Goal: Task Accomplishment & Management: Use online tool/utility

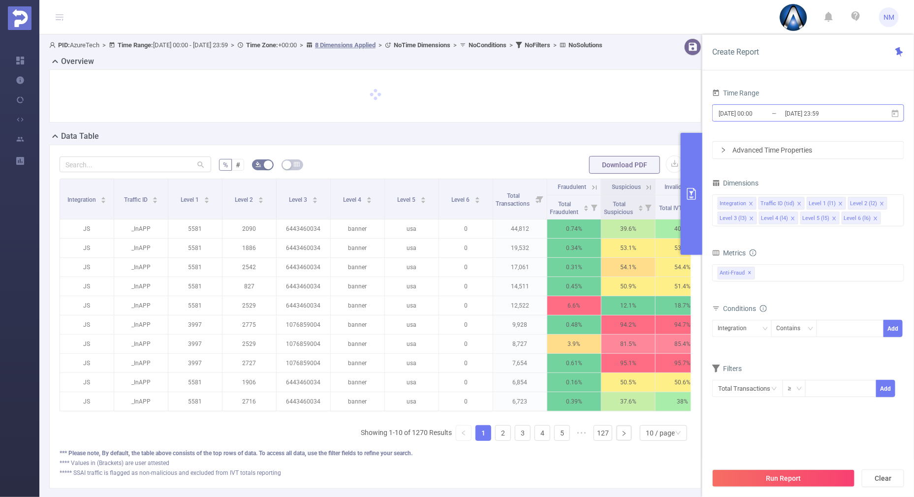
click at [823, 113] on input "[DATE] 23:59" at bounding box center [824, 113] width 80 height 13
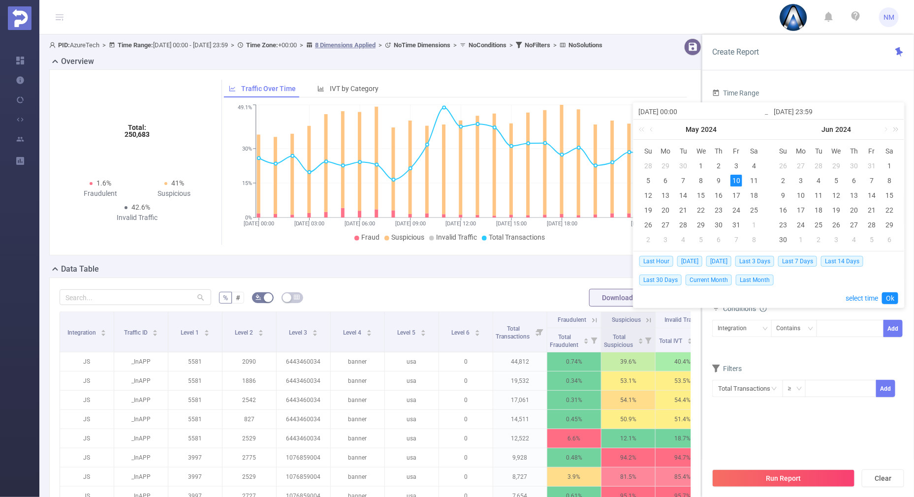
click at [897, 128] on link at bounding box center [894, 130] width 13 height 20
click at [887, 130] on link at bounding box center [885, 130] width 9 height 20
click at [841, 195] on div "17" at bounding box center [837, 196] width 12 height 12
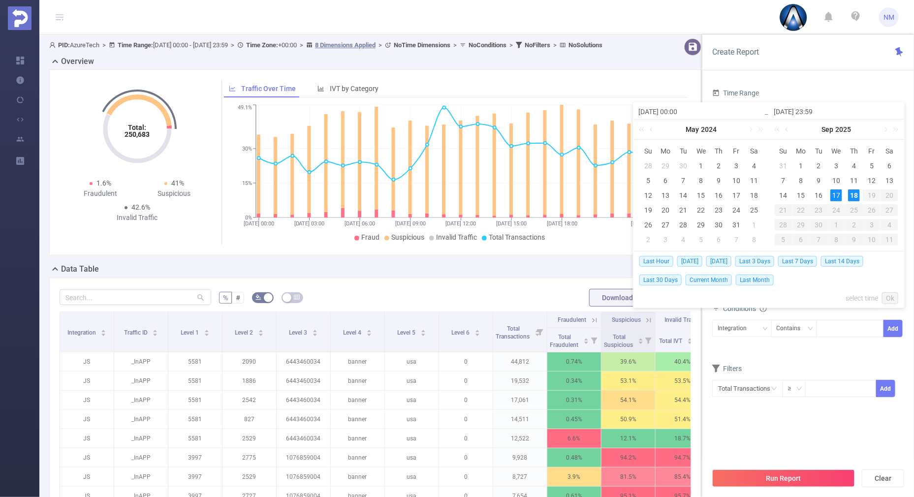
click at [852, 192] on div "18" at bounding box center [854, 196] width 12 height 12
type input "[DATE] 00:00"
type input "[DATE] 23:59"
type input "[DATE] 00:00"
type input "[DATE] 23:59"
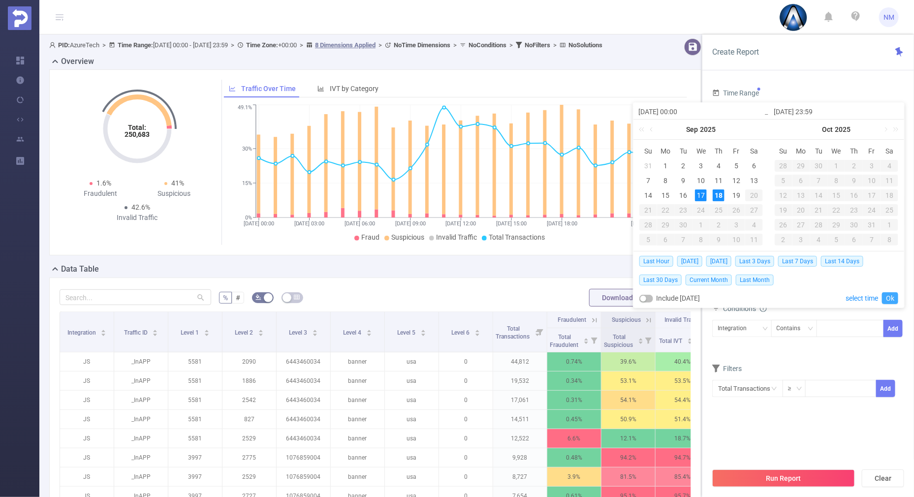
click at [894, 300] on link "Ok" at bounding box center [890, 298] width 16 height 12
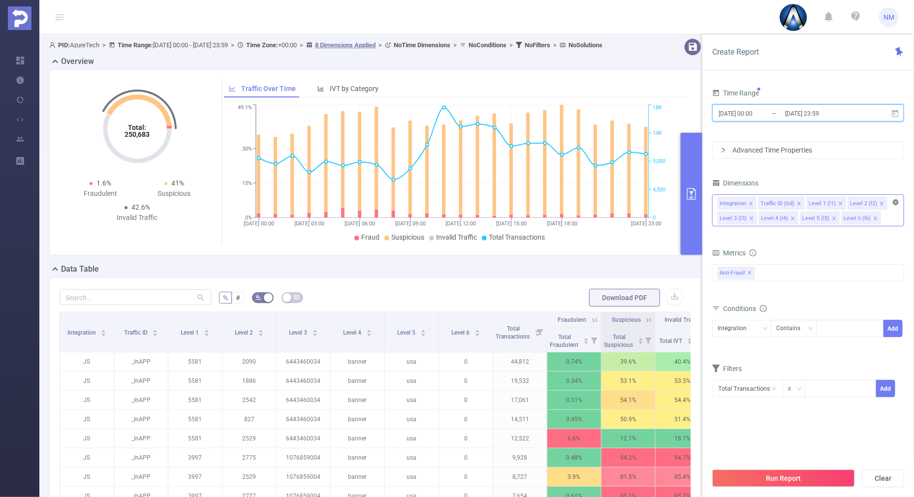
click at [896, 200] on icon "icon: close-circle" at bounding box center [896, 202] width 6 height 6
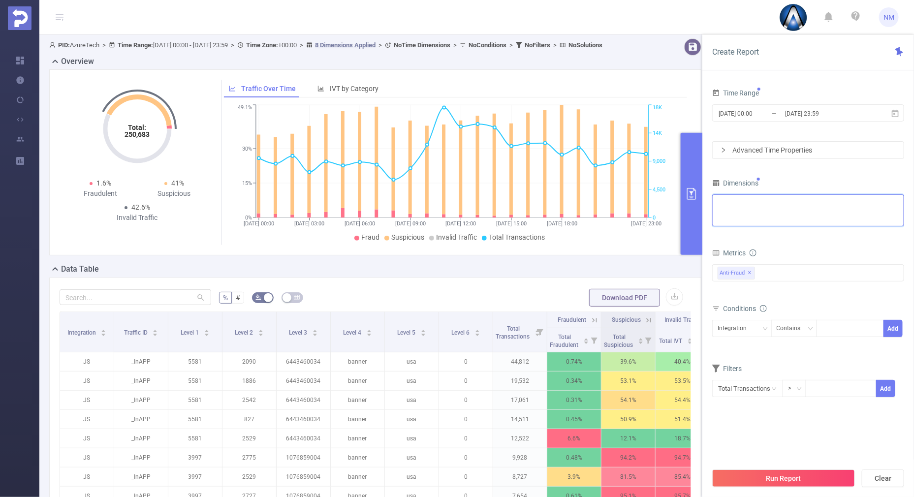
click at [840, 198] on div "Integration Traffic ID (tid) Level 1 (l1) Level 2 (l2) Level 3 (l3) Level 4 (l4…" at bounding box center [808, 203] width 181 height 16
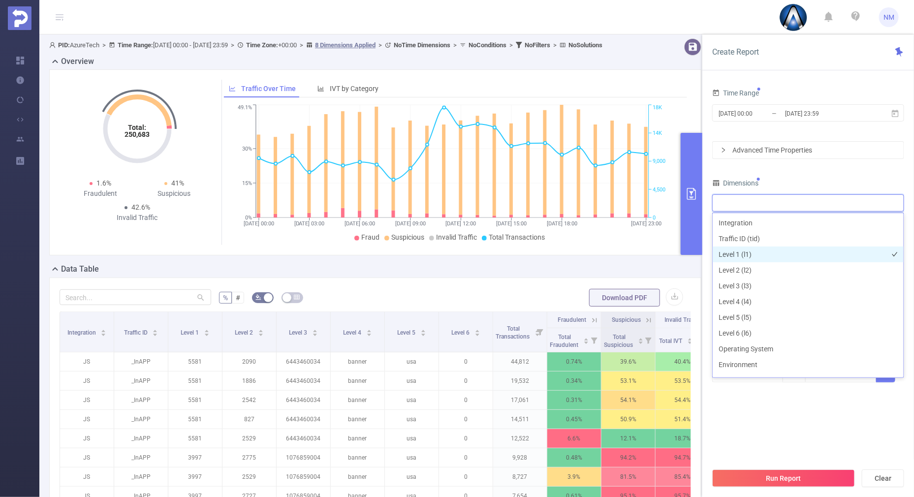
click at [731, 254] on li "Level 1 (l1)" at bounding box center [808, 255] width 191 height 16
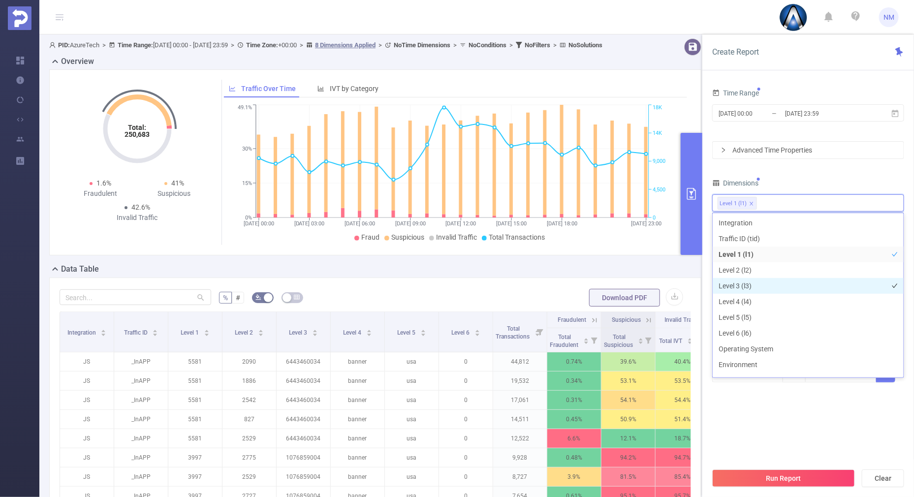
click at [740, 287] on li "Level 3 (l3)" at bounding box center [808, 286] width 191 height 16
click at [794, 187] on div "Dimensions" at bounding box center [808, 184] width 192 height 16
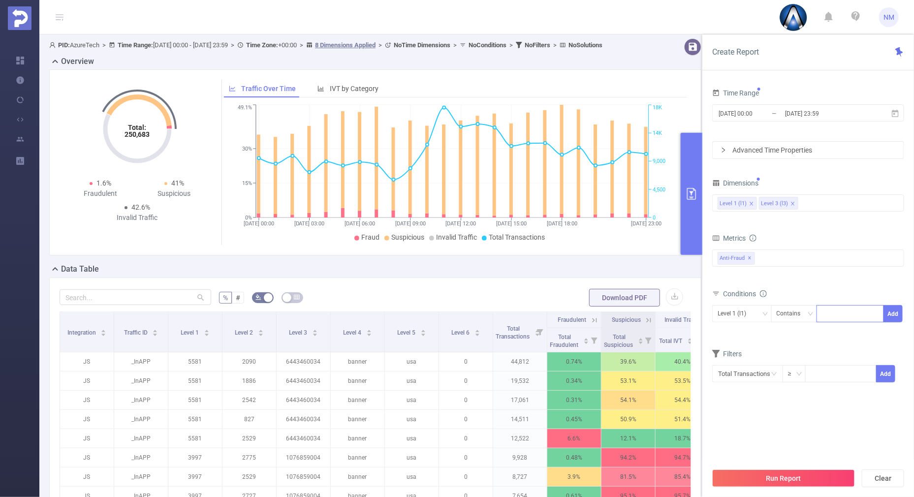
click at [837, 309] on div at bounding box center [850, 314] width 57 height 16
type input "22068"
click at [902, 318] on button "Add" at bounding box center [893, 313] width 19 height 17
click at [765, 311] on icon "icon: down" at bounding box center [765, 314] width 6 height 6
click at [750, 336] on li "Level 1 (l1)" at bounding box center [742, 333] width 60 height 16
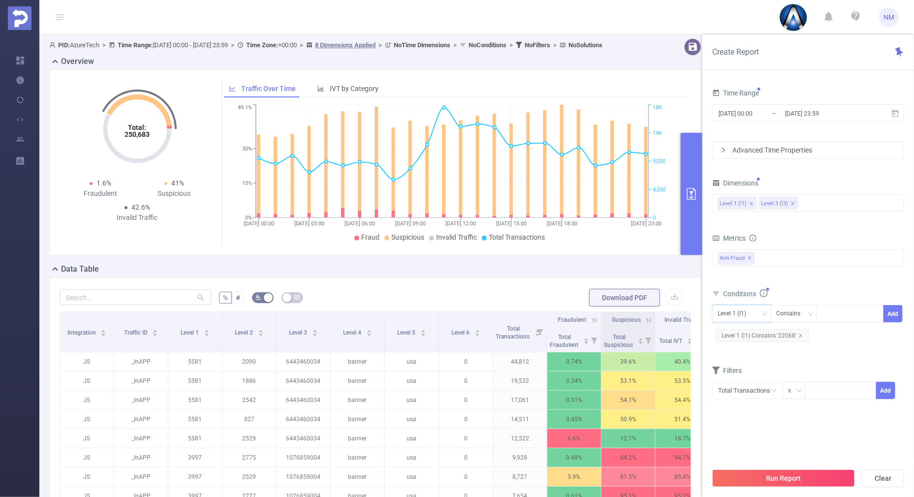
click at [802, 285] on div "Metrics Total General IVT Data Centers Disclosed Bots Known Crawlers Irregular …" at bounding box center [808, 258] width 192 height 55
drag, startPoint x: 764, startPoint y: 468, endPoint x: 762, endPoint y: 474, distance: 6.2
click at [764, 470] on div "Run Report Clear" at bounding box center [809, 478] width 212 height 37
click at [762, 475] on button "Run Report" at bounding box center [783, 479] width 143 height 18
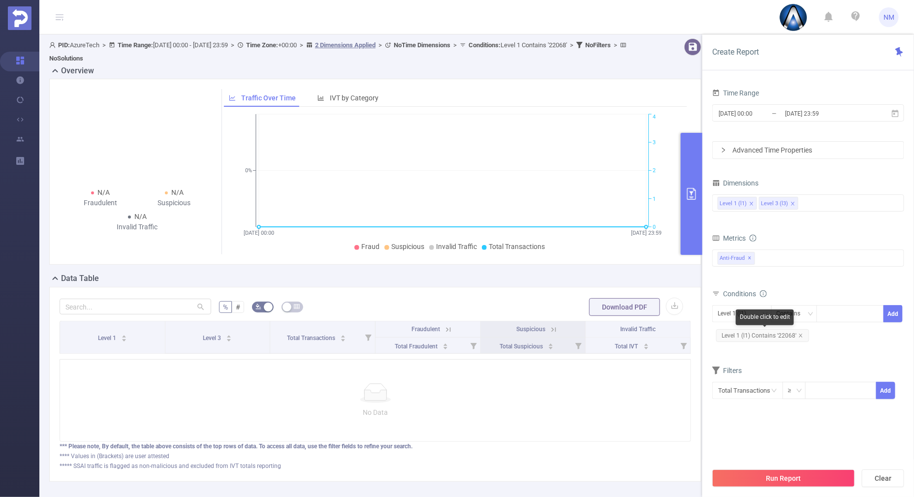
click at [800, 338] on span "Level 1 (l1) Contains '22068'" at bounding box center [762, 335] width 93 height 13
click at [800, 333] on icon "icon: close" at bounding box center [801, 335] width 5 height 5
click at [837, 309] on div at bounding box center [850, 314] width 57 height 16
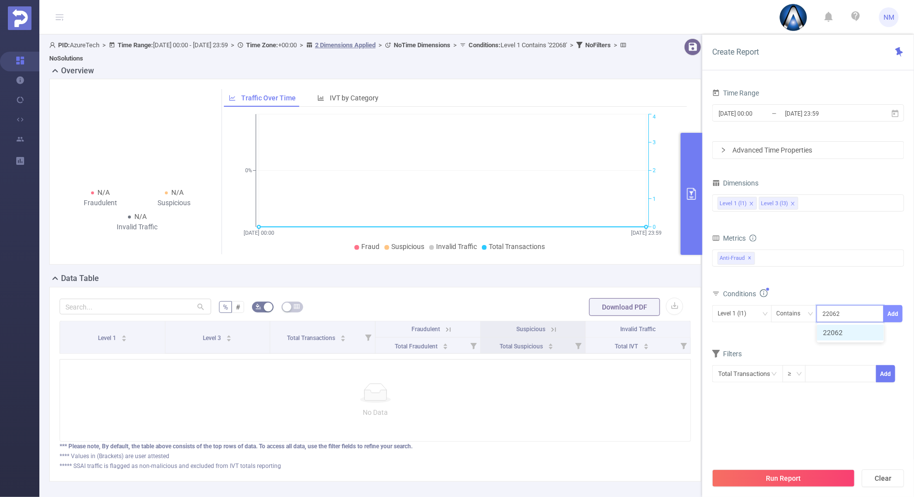
type input "22062"
click at [891, 314] on button "Add" at bounding box center [893, 313] width 19 height 17
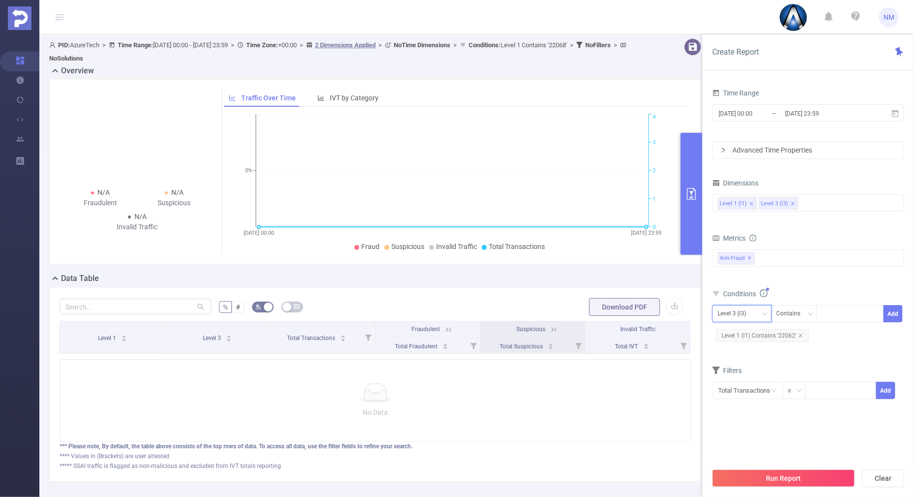
click at [758, 319] on div "Level 3 (l3)" at bounding box center [742, 314] width 49 height 16
click at [742, 336] on li "Level 1 (l1)" at bounding box center [742, 333] width 60 height 16
click at [755, 423] on section "Time Range [DATE] 00:00 _ [DATE] 23:59 Advanced Time Properties Dimensions Leve…" at bounding box center [808, 274] width 192 height 377
click at [768, 484] on button "Run Report" at bounding box center [783, 479] width 143 height 18
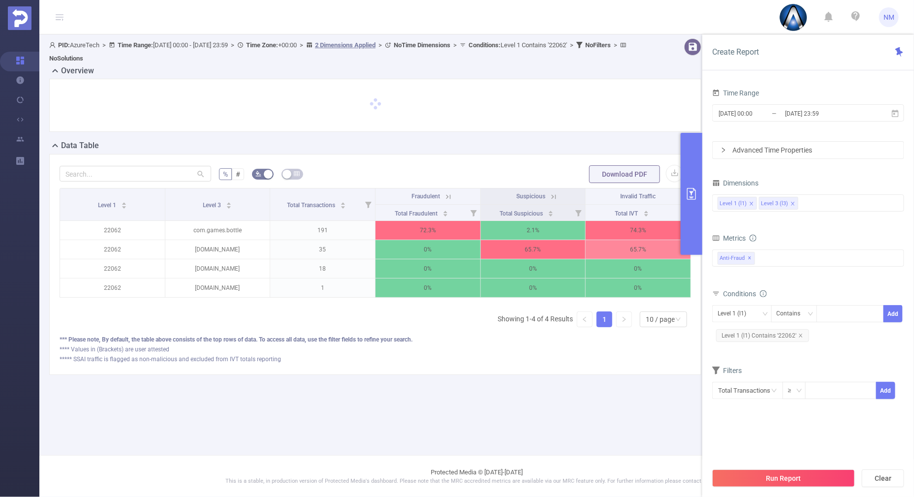
click at [696, 217] on button "primary" at bounding box center [692, 194] width 22 height 122
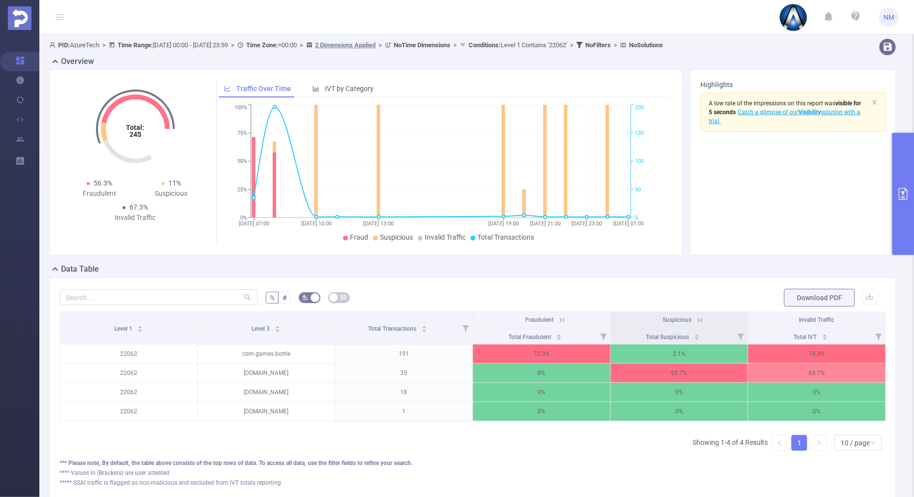
click at [558, 320] on icon at bounding box center [562, 320] width 9 height 9
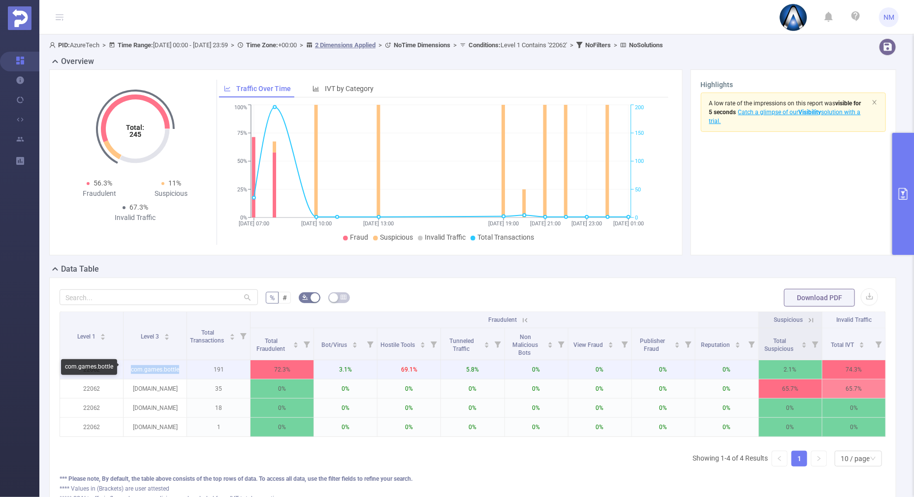
drag, startPoint x: 182, startPoint y: 369, endPoint x: 129, endPoint y: 369, distance: 53.7
click at [129, 369] on p "com.games.bottle" at bounding box center [155, 369] width 63 height 19
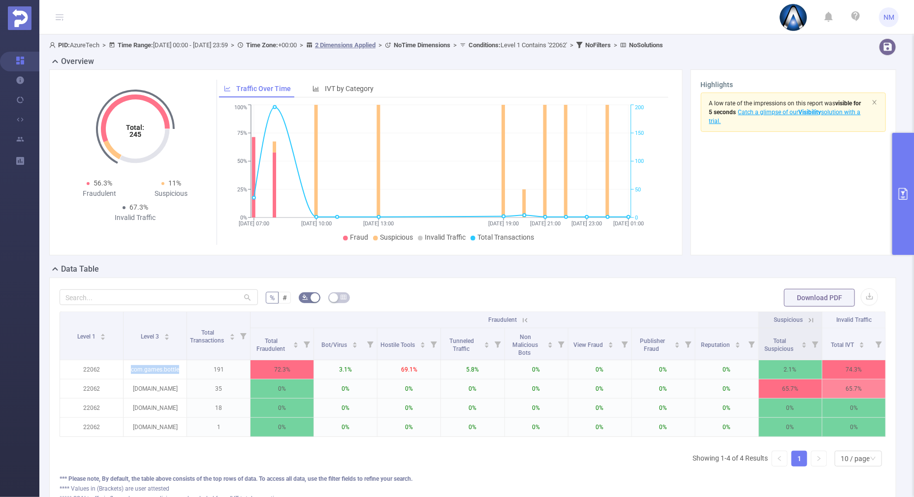
copy p "com.games.bottle"
